Goal: Task Accomplishment & Management: Manage account settings

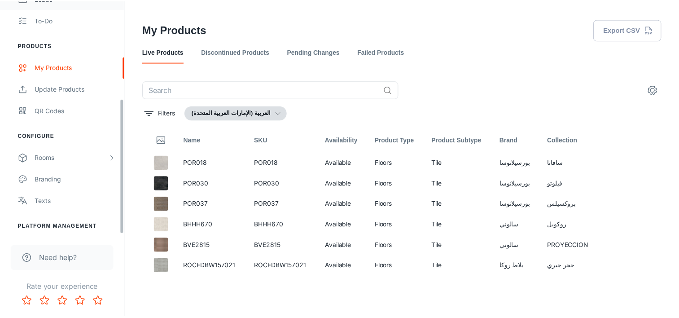
scroll to position [169, 0]
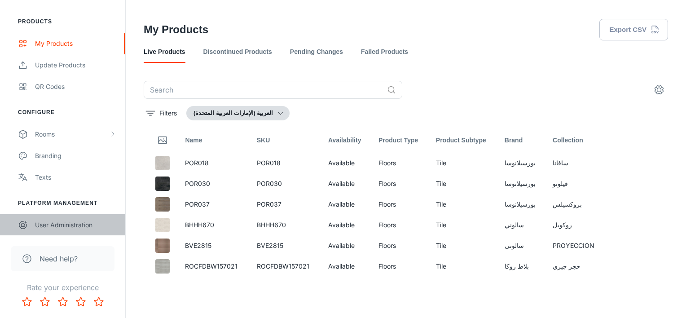
click at [58, 221] on div "User Administration" at bounding box center [75, 225] width 81 height 10
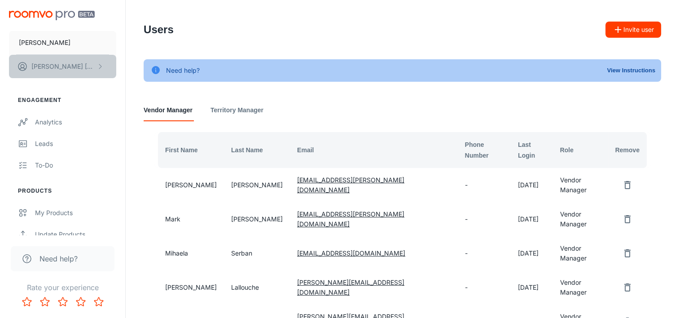
click at [62, 68] on button "[PERSON_NAME]" at bounding box center [62, 66] width 107 height 23
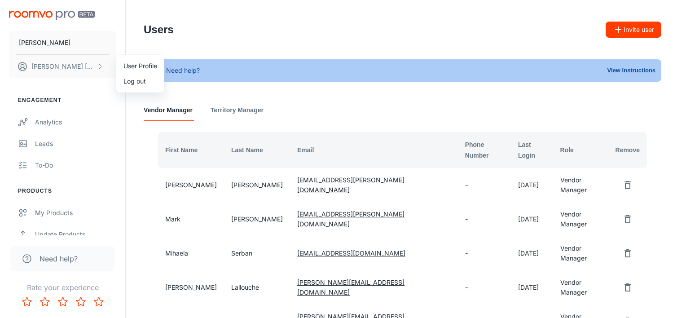
click at [51, 41] on div at bounding box center [343, 159] width 686 height 318
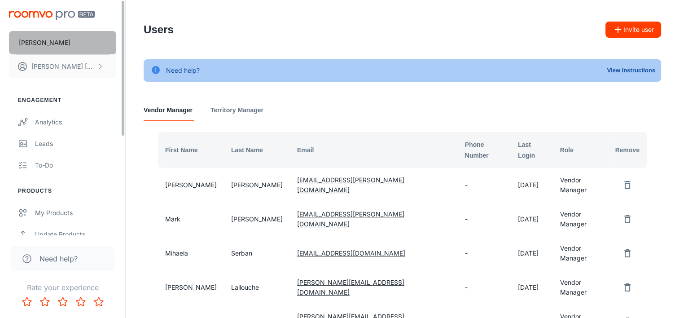
click at [51, 41] on p "[PERSON_NAME]" at bounding box center [45, 43] width 52 height 10
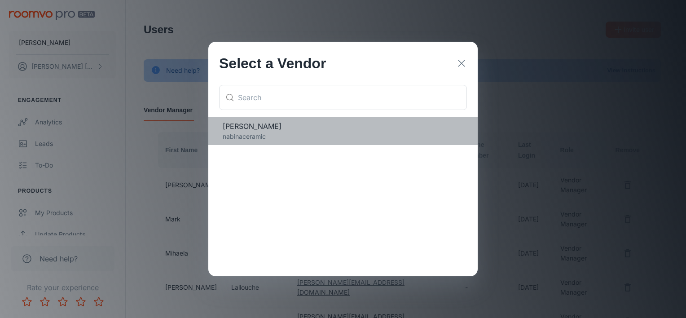
click at [253, 137] on p "nabinaceramic" at bounding box center [343, 137] width 241 height 10
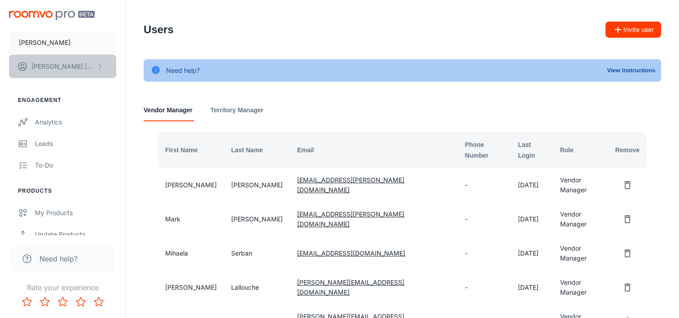
click at [104, 72] on button "[PERSON_NAME]" at bounding box center [62, 66] width 107 height 23
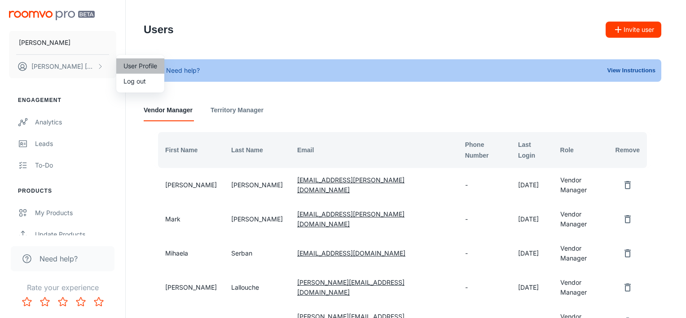
click at [154, 67] on li "User Profile" at bounding box center [140, 65] width 48 height 15
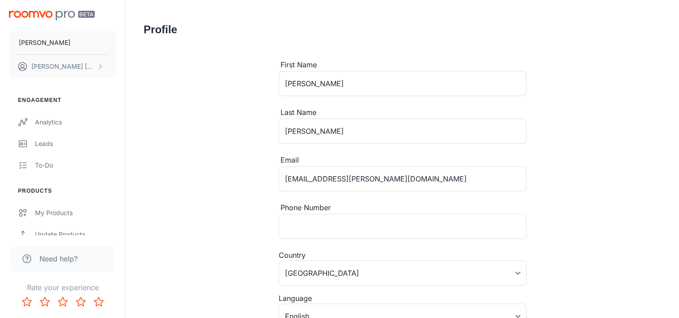
type input "[GEOGRAPHIC_DATA]"
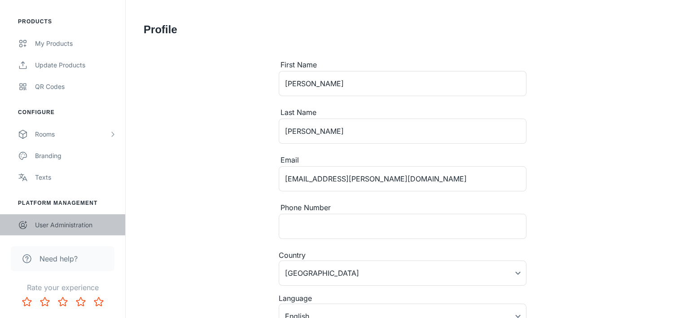
click at [60, 224] on div "User Administration" at bounding box center [75, 225] width 81 height 10
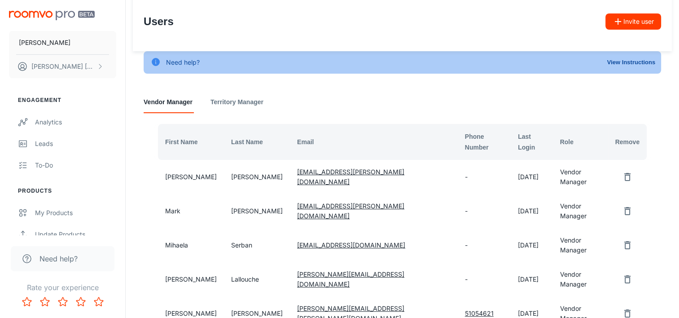
scroll to position [6, 0]
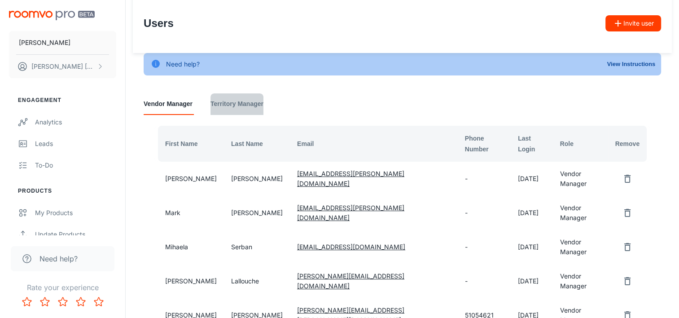
click at [241, 103] on Manager "Territory Manager" at bounding box center [237, 104] width 53 height 22
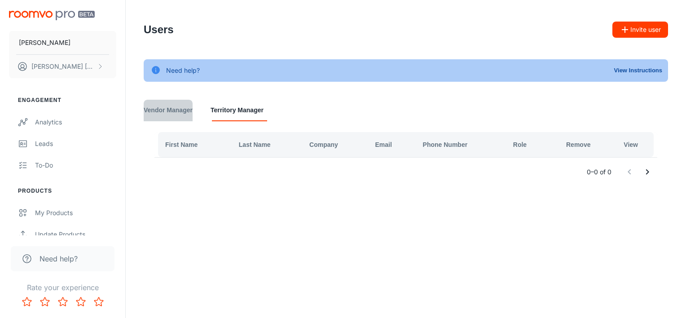
click at [181, 110] on Manager "Vendor Manager" at bounding box center [168, 111] width 49 height 22
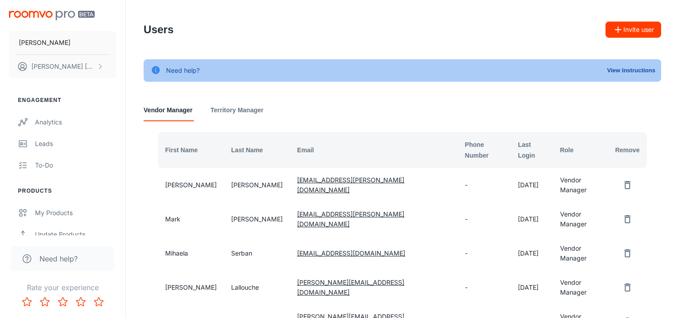
click at [73, 18] on img "scrollable content" at bounding box center [52, 15] width 86 height 9
